Goal: Task Accomplishment & Management: Manage account settings

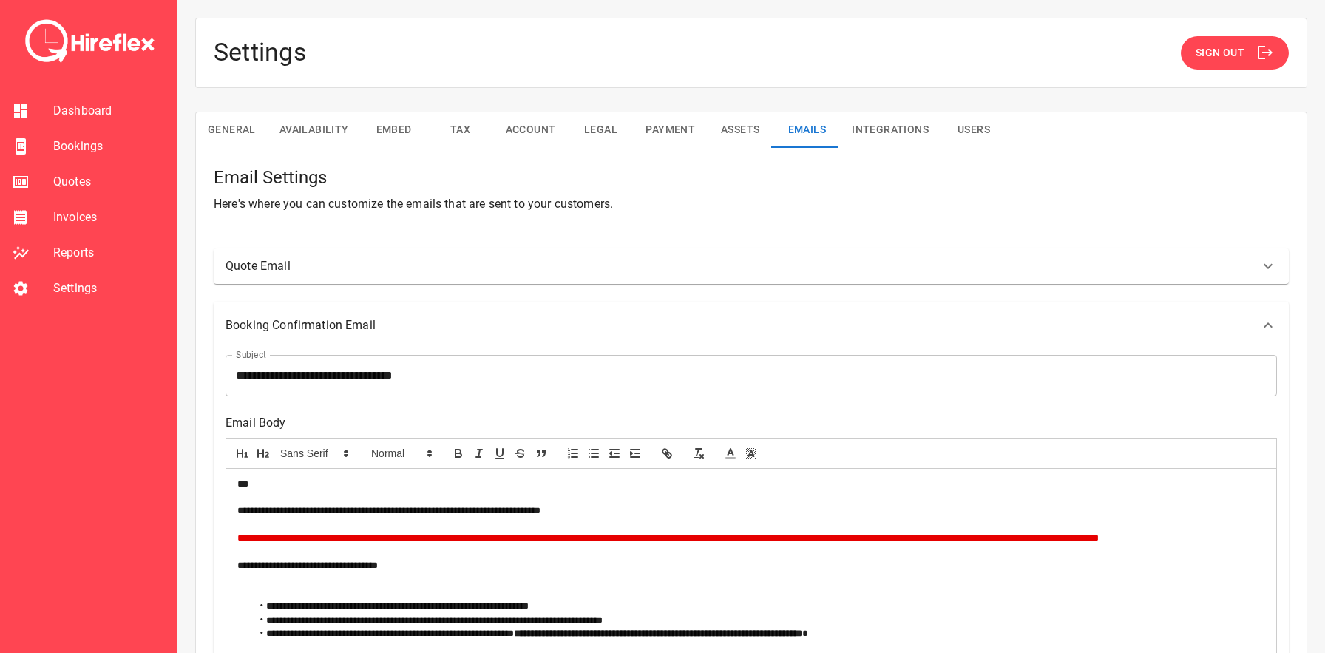
scroll to position [4, 0]
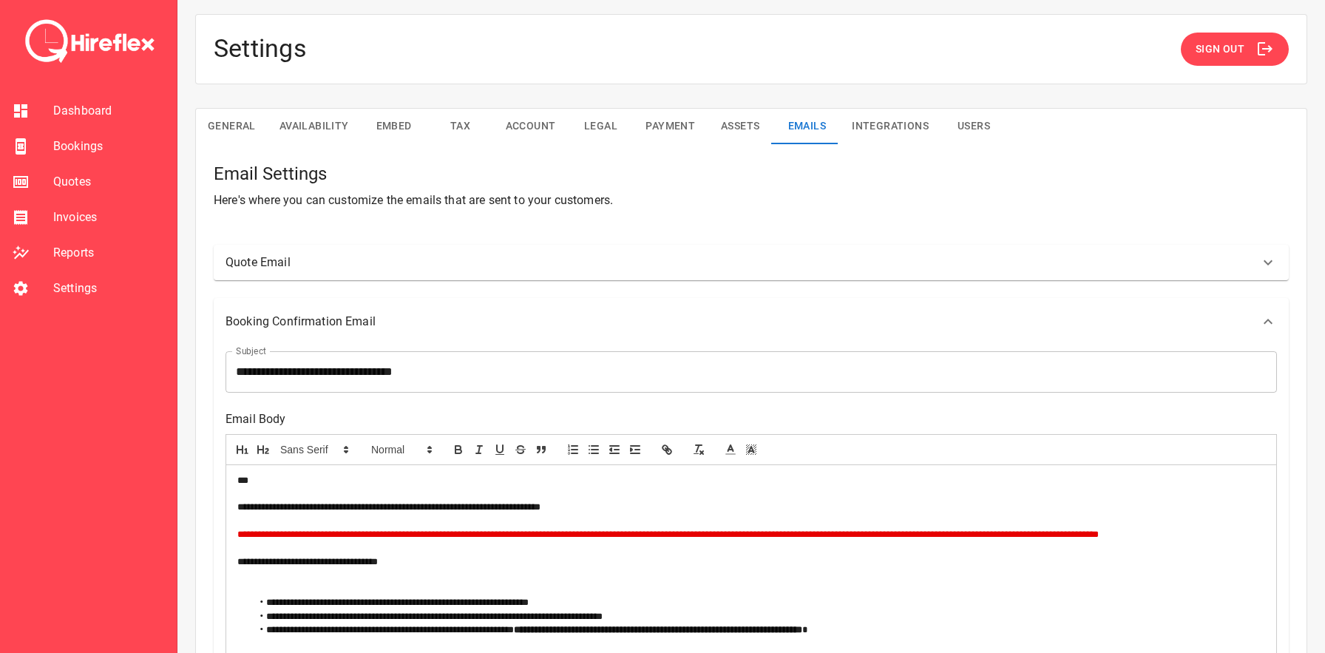
click at [319, 123] on button "Availability" at bounding box center [314, 126] width 93 height 35
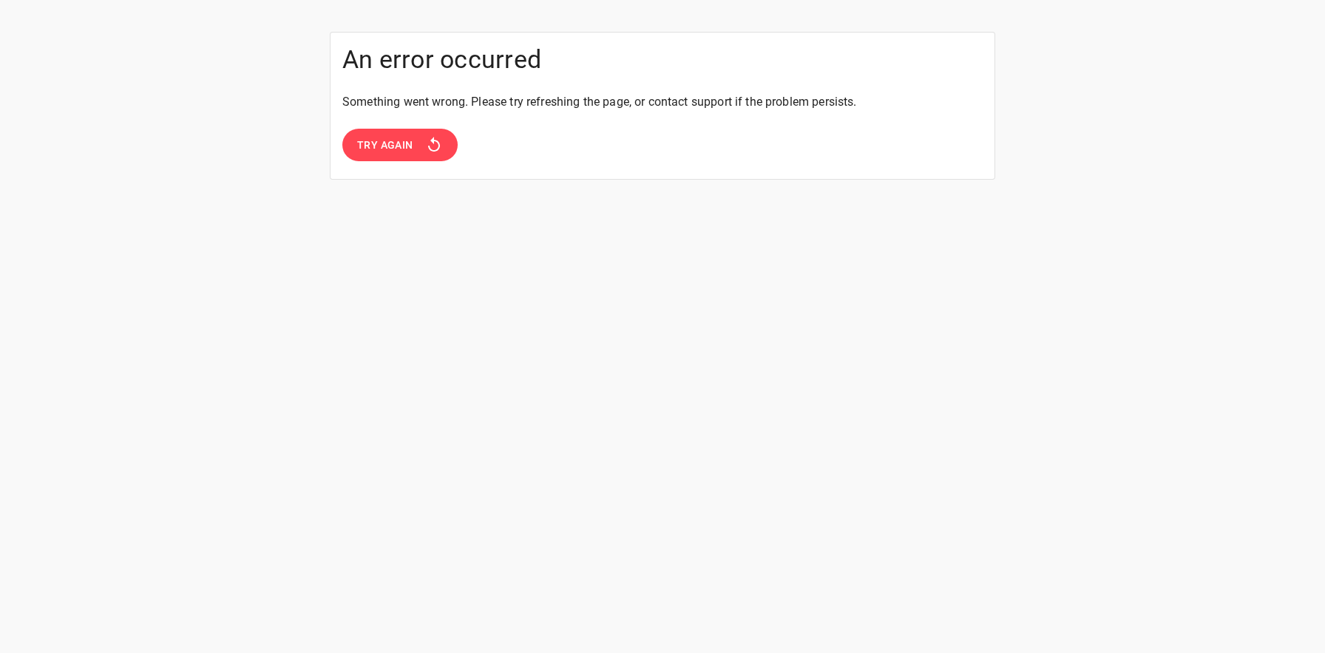
click at [379, 135] on button "Try Again" at bounding box center [399, 145] width 115 height 33
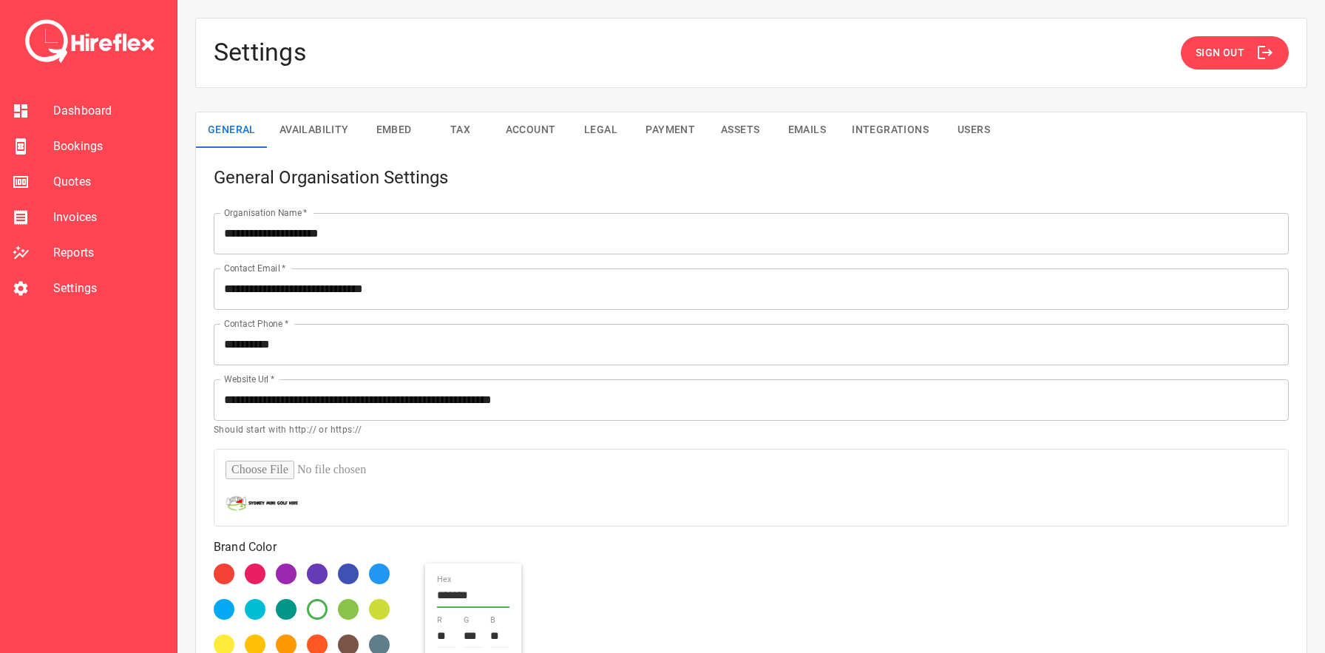
click at [353, 144] on button "Availability" at bounding box center [314, 129] width 93 height 35
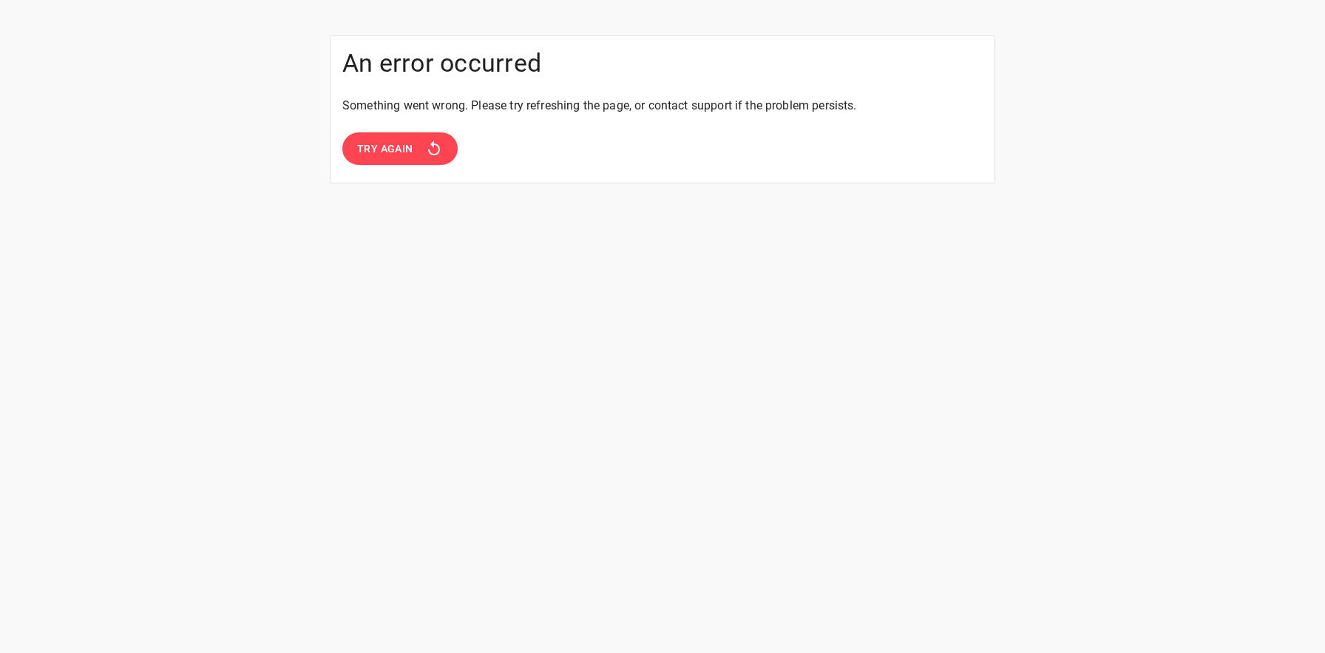
click at [394, 149] on span "Try Again" at bounding box center [385, 149] width 56 height 18
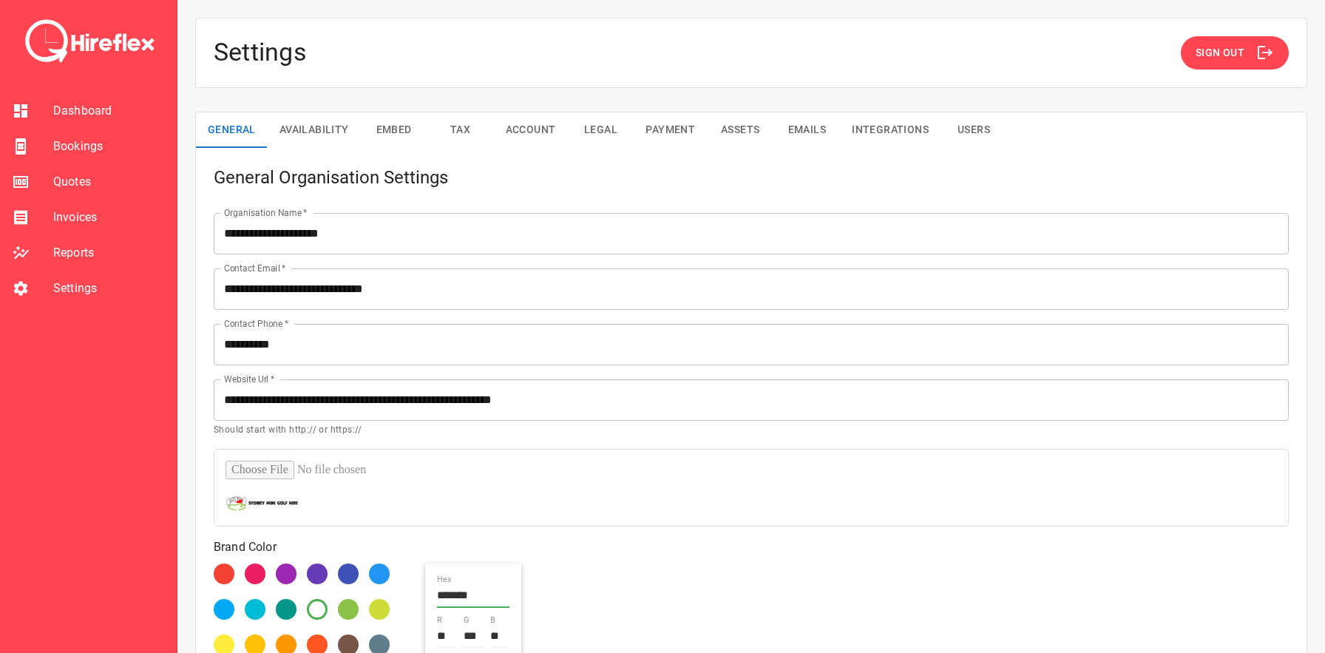
click at [302, 126] on button "Availability" at bounding box center [314, 129] width 93 height 35
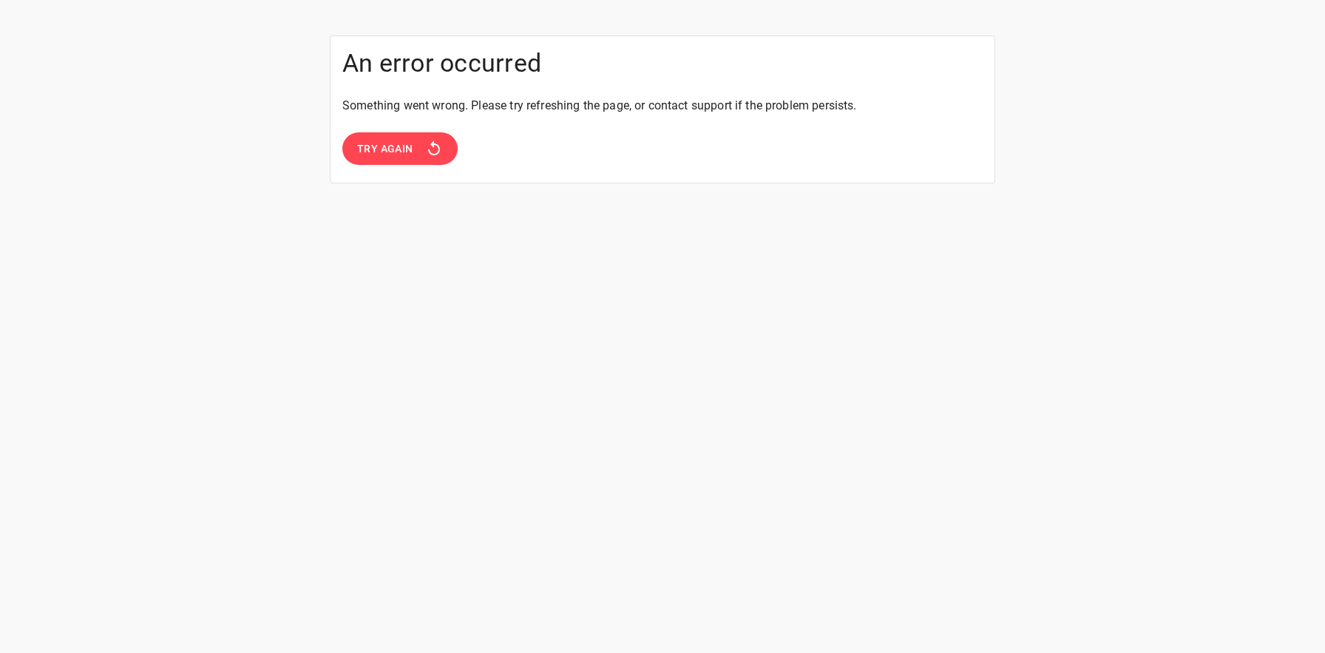
click at [421, 152] on button "Try Again" at bounding box center [399, 148] width 115 height 33
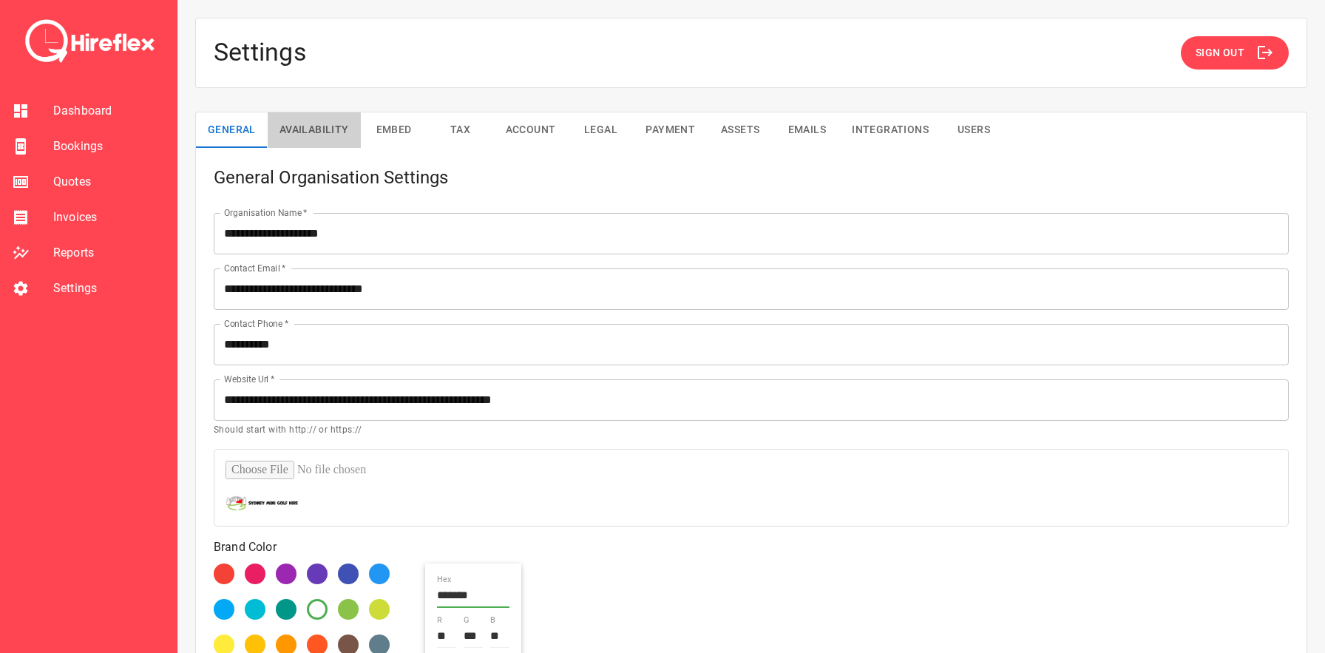
click at [313, 115] on button "Availability" at bounding box center [314, 129] width 93 height 35
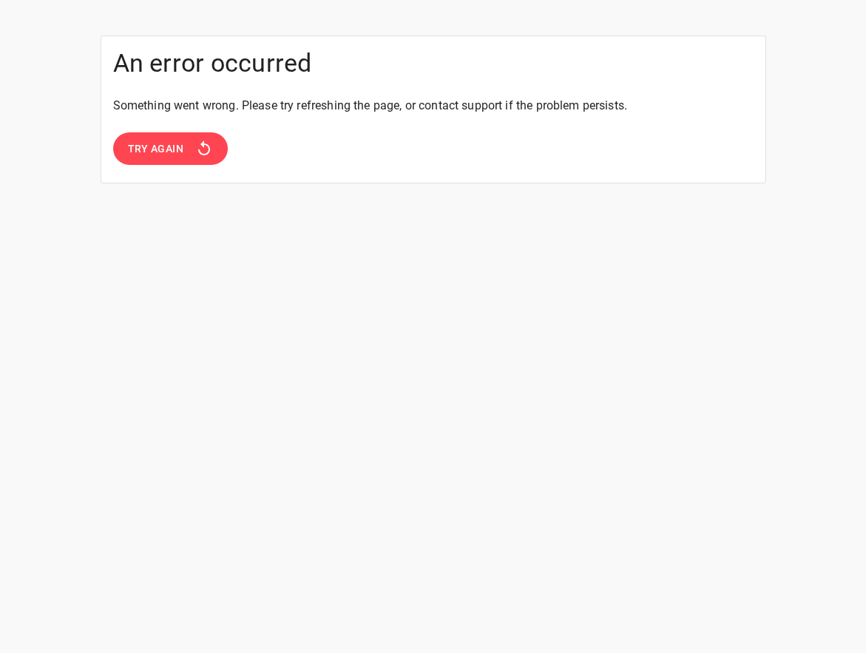
click at [146, 154] on span "Try Again" at bounding box center [156, 149] width 56 height 18
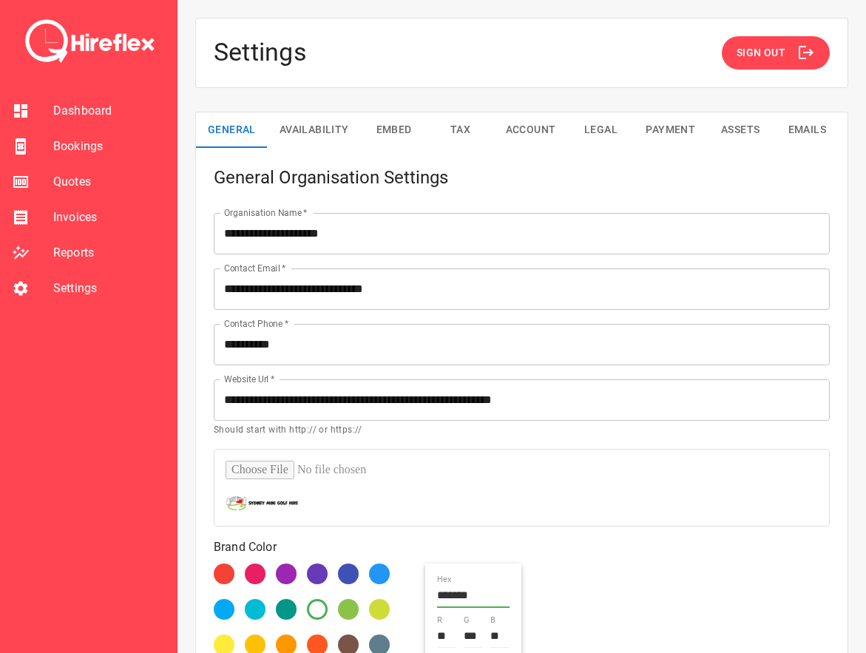
click at [322, 133] on button "Availability" at bounding box center [314, 129] width 93 height 35
